Goal: Transaction & Acquisition: Purchase product/service

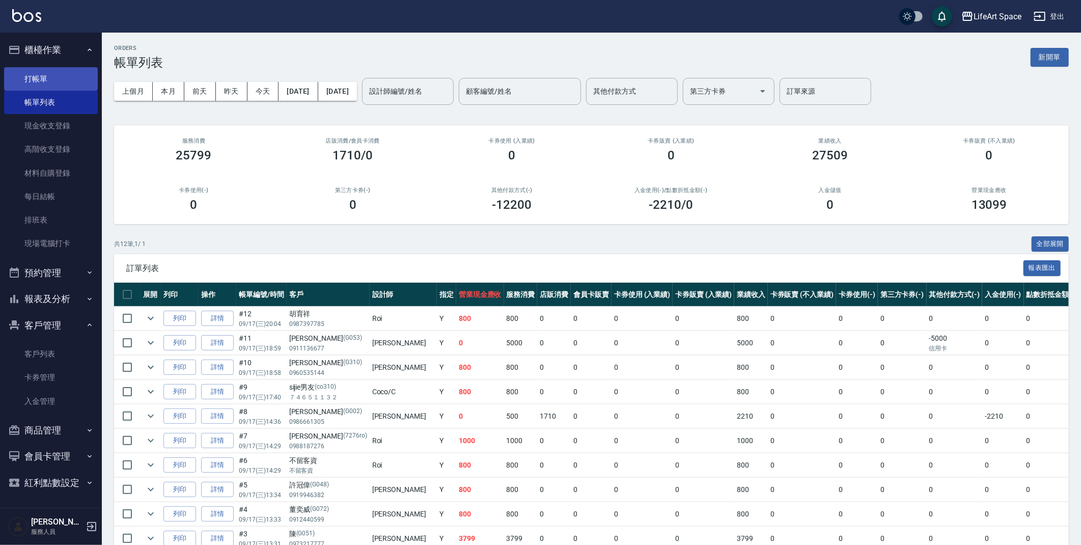
click at [68, 85] on link "打帳單" at bounding box center [51, 78] width 94 height 23
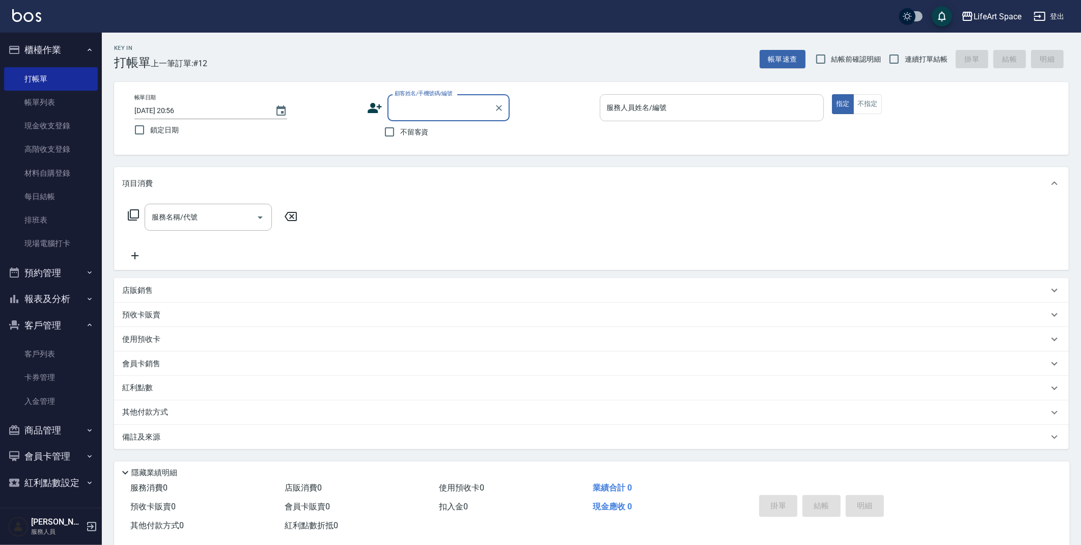
click at [712, 99] on input "服務人員姓名/編號" at bounding box center [712, 108] width 215 height 18
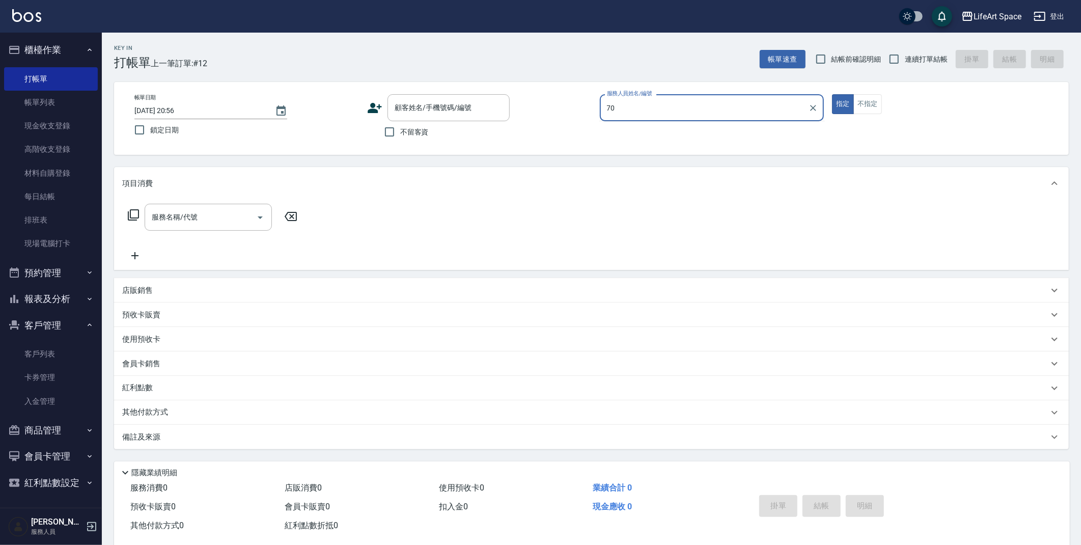
type input "7"
drag, startPoint x: 675, startPoint y: 129, endPoint x: 613, endPoint y: 144, distance: 63.4
click at [675, 129] on div "[PERSON_NAME] (無代號)" at bounding box center [712, 133] width 225 height 17
click at [186, 226] on div "服務名稱/代號" at bounding box center [208, 217] width 127 height 27
type input "Max(無代號)"
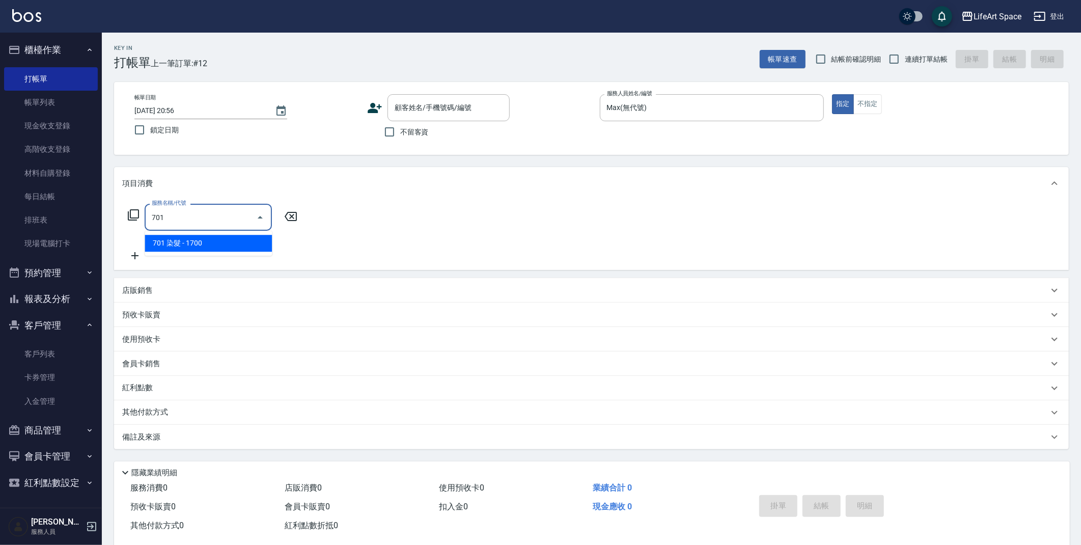
click at [196, 245] on span "701 染髮 - 1700" at bounding box center [208, 243] width 127 height 17
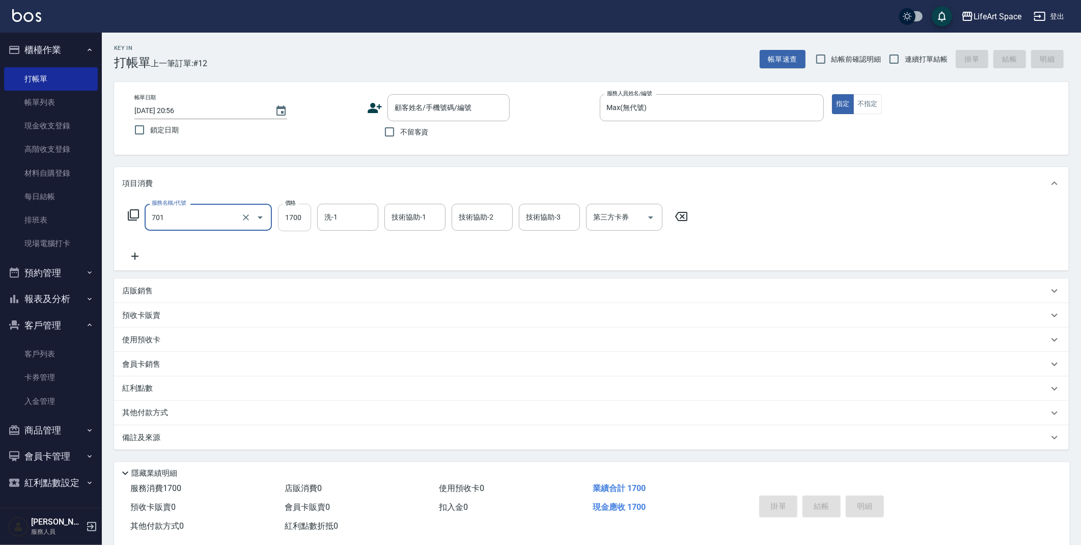
type input "701 染髮(701)"
click at [295, 216] on input "1700" at bounding box center [294, 218] width 33 height 28
type input "5000"
click at [430, 211] on input "技術協助-1" at bounding box center [415, 217] width 52 height 18
click at [427, 265] on span "Nita (無代號)" at bounding box center [412, 270] width 40 height 11
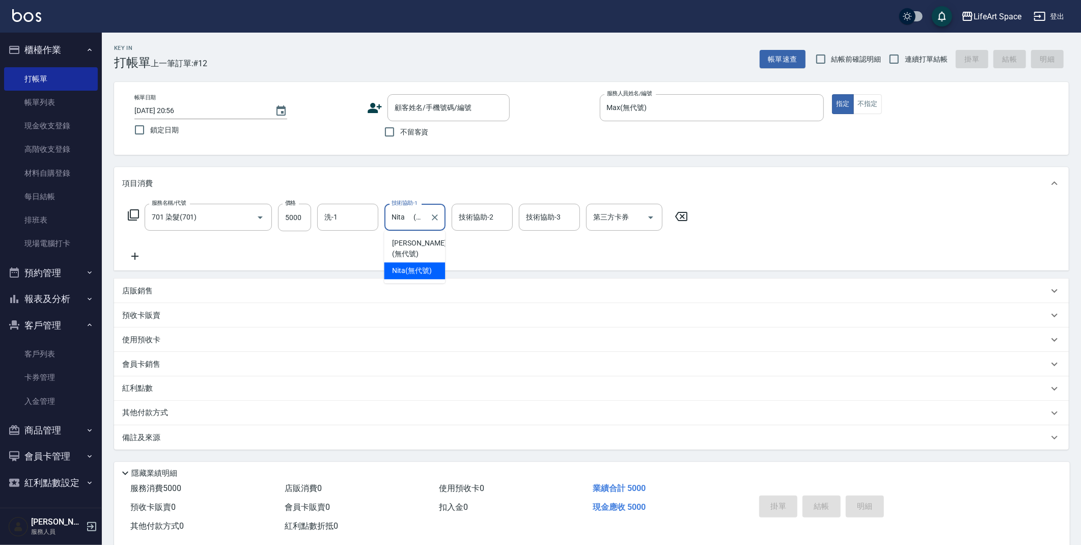
type input "Nita (無代號)"
click at [483, 218] on div "技術協助-2 技術協助-2" at bounding box center [482, 217] width 61 height 27
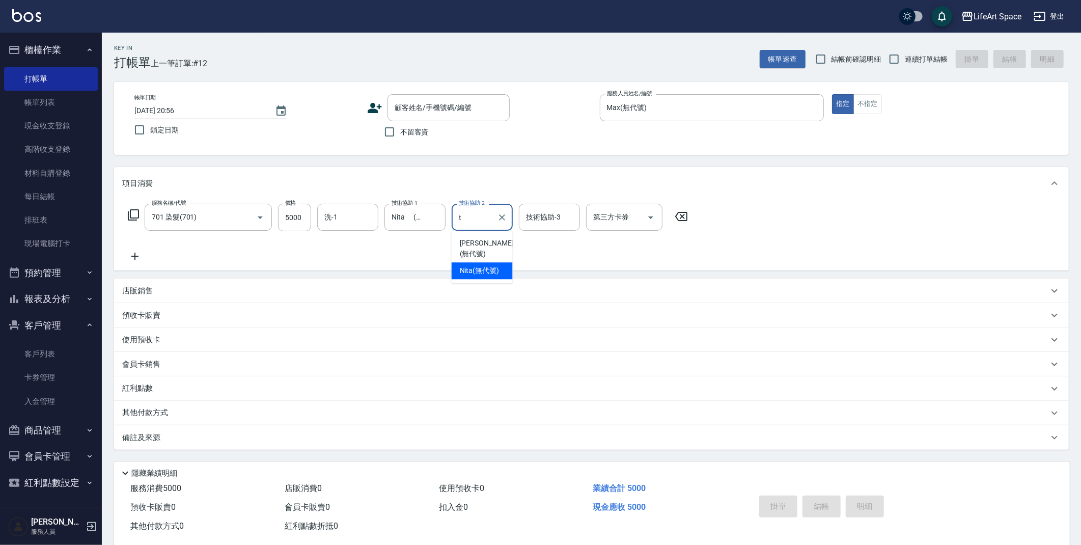
drag, startPoint x: 483, startPoint y: 239, endPoint x: 485, endPoint y: 256, distance: 16.9
click at [485, 256] on ul "Patty (無代號) Nita (無代號)" at bounding box center [482, 257] width 61 height 52
click at [485, 265] on span "Nita (無代號)" at bounding box center [480, 270] width 40 height 11
type input "Nita (無代號)"
click at [542, 222] on div "技術協助-3 技術協助-3" at bounding box center [549, 217] width 61 height 27
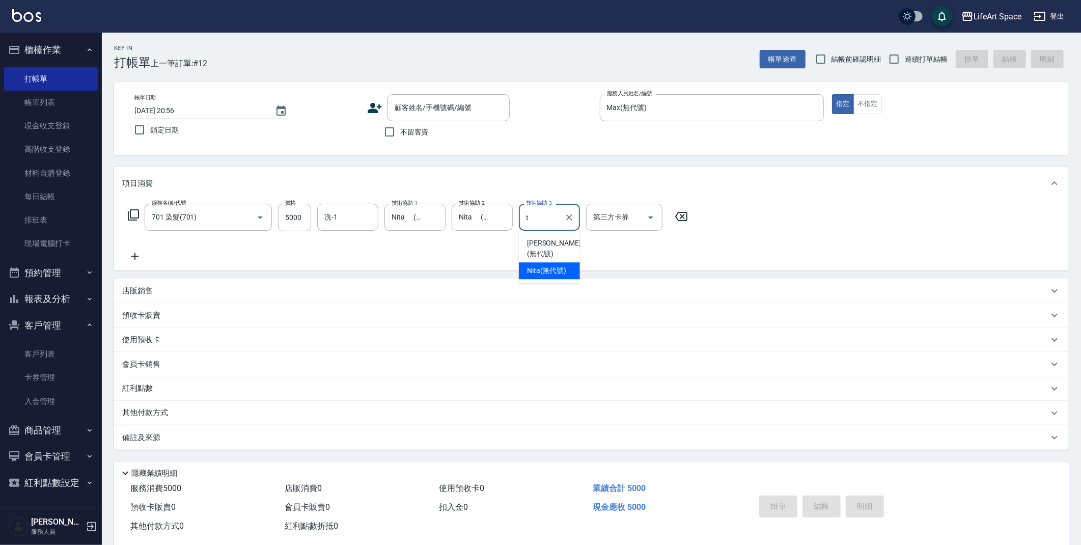
drag, startPoint x: 544, startPoint y: 261, endPoint x: 529, endPoint y: 257, distance: 15.8
click at [544, 265] on span "Nita (無代號)" at bounding box center [547, 270] width 40 height 11
type input "Nita (無代號)"
click at [344, 225] on input "洗-1" at bounding box center [348, 217] width 52 height 18
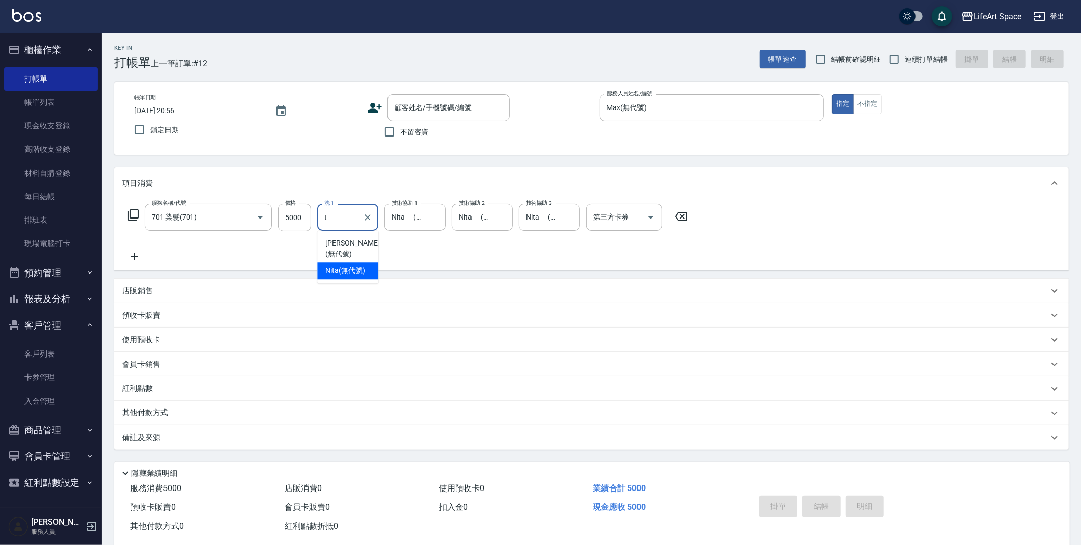
click at [347, 265] on span "Nita (無代號)" at bounding box center [345, 270] width 40 height 11
type input "Nita (無代號)"
click at [246, 433] on div "備註及來源" at bounding box center [585, 437] width 926 height 11
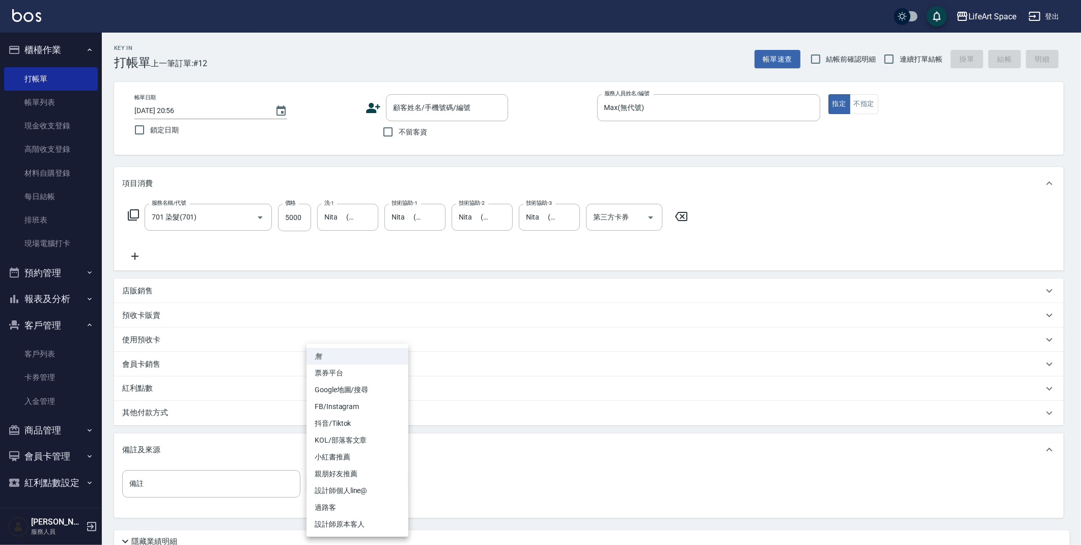
click at [326, 480] on body "LifeArt Space 登出 櫃檯作業 打帳單 帳單列表 現金收支登錄 高階收支登錄 材料自購登錄 每日結帳 排班表 現場電腦打卡 預約管理 預約管理 單…" at bounding box center [540, 314] width 1081 height 629
click at [358, 403] on li "FB/Instagram" at bounding box center [358, 406] width 102 height 17
type input "FB/Instagram"
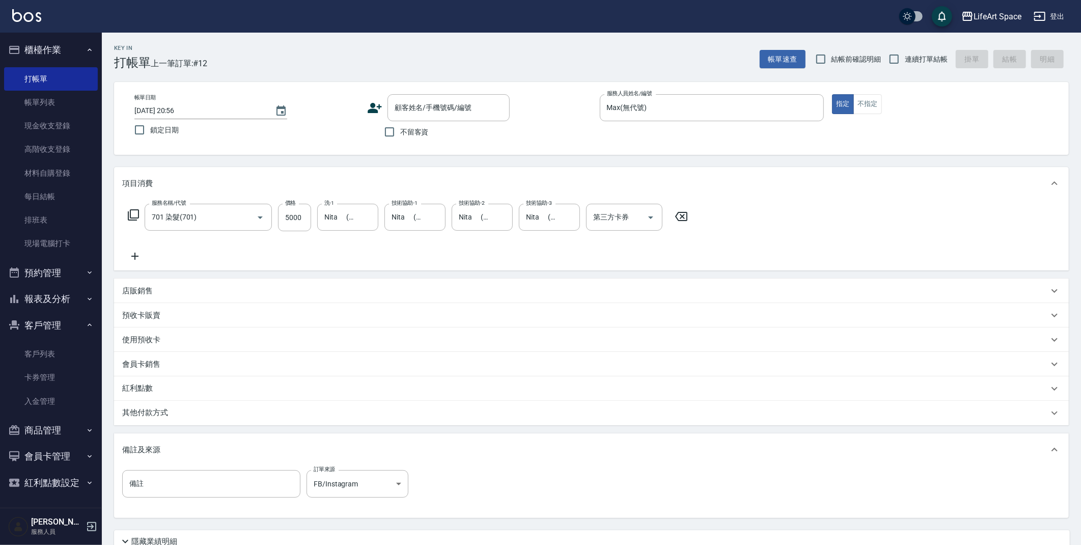
click at [290, 423] on div "其他付款方式" at bounding box center [591, 413] width 955 height 24
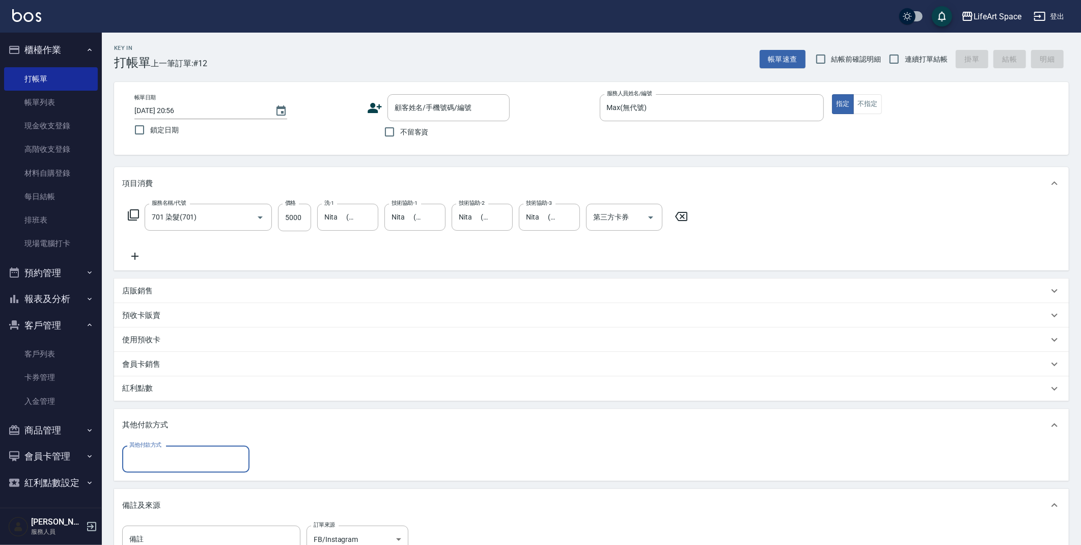
click at [212, 465] on input "其他付款方式" at bounding box center [186, 459] width 118 height 18
click at [180, 404] on span "Linepay" at bounding box center [185, 399] width 127 height 17
type input "Linepay"
type input "5000"
click at [282, 111] on icon "Choose date, selected date is 2025-09-17" at bounding box center [281, 111] width 12 height 12
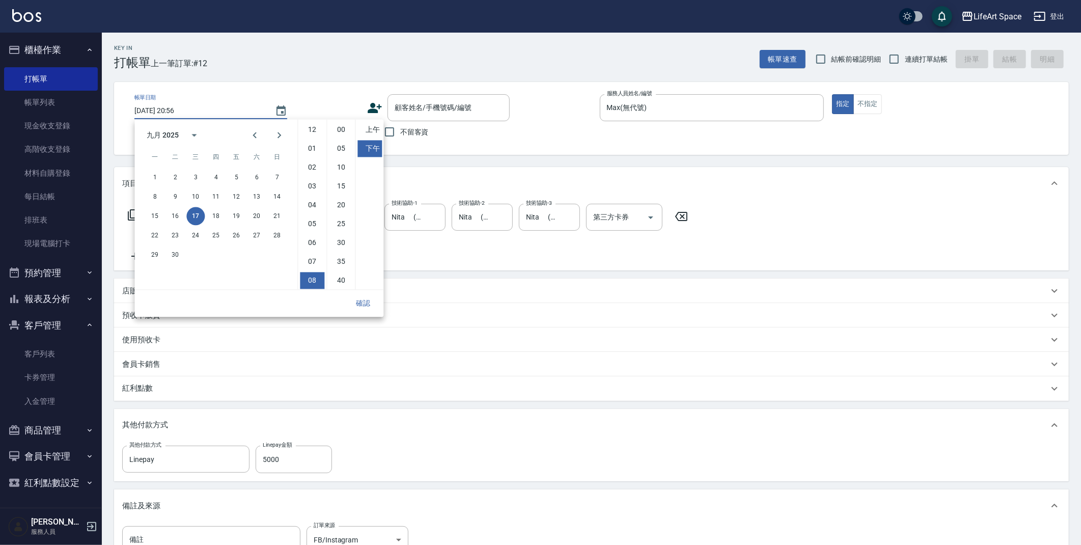
scroll to position [57, 0]
click at [220, 219] on button "18" at bounding box center [216, 216] width 18 height 18
type input "[DATE] 20:56"
click at [366, 302] on button "確認" at bounding box center [363, 303] width 33 height 19
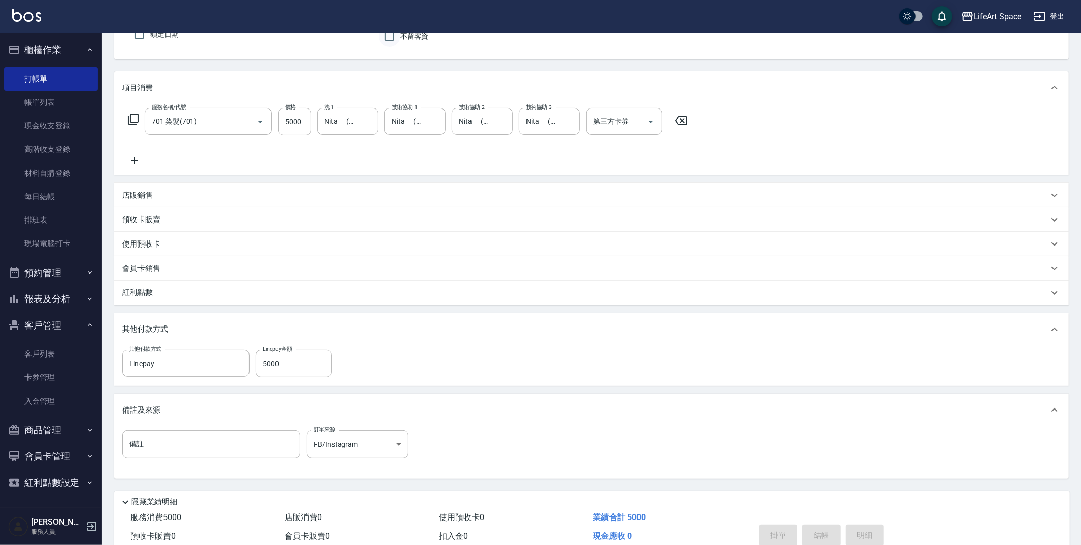
click at [397, 37] on input "不留客資" at bounding box center [389, 35] width 21 height 21
checkbox input "true"
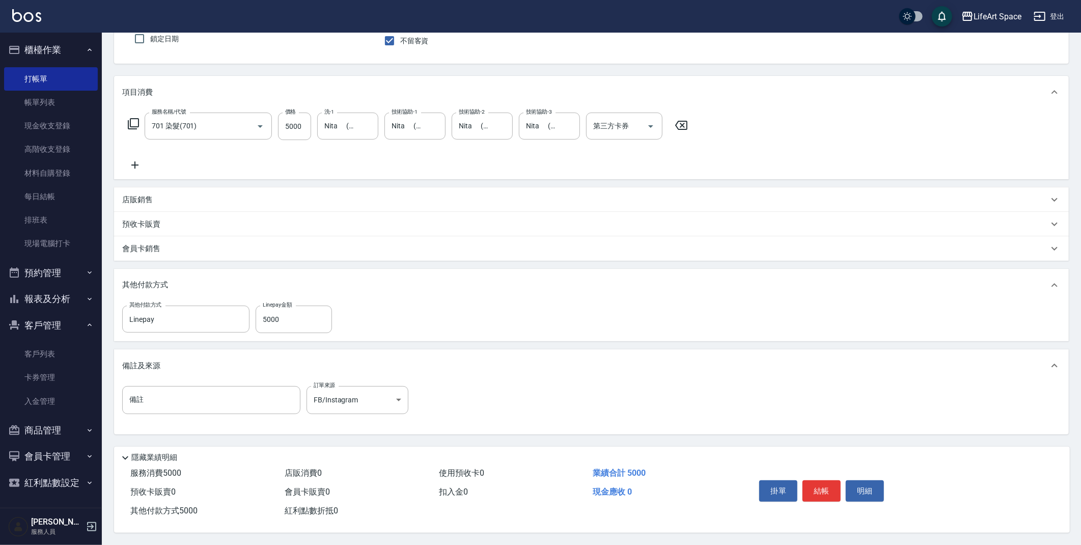
scroll to position [94, 0]
click at [821, 492] on button "結帳" at bounding box center [822, 490] width 38 height 21
